Goal: Check status: Check status

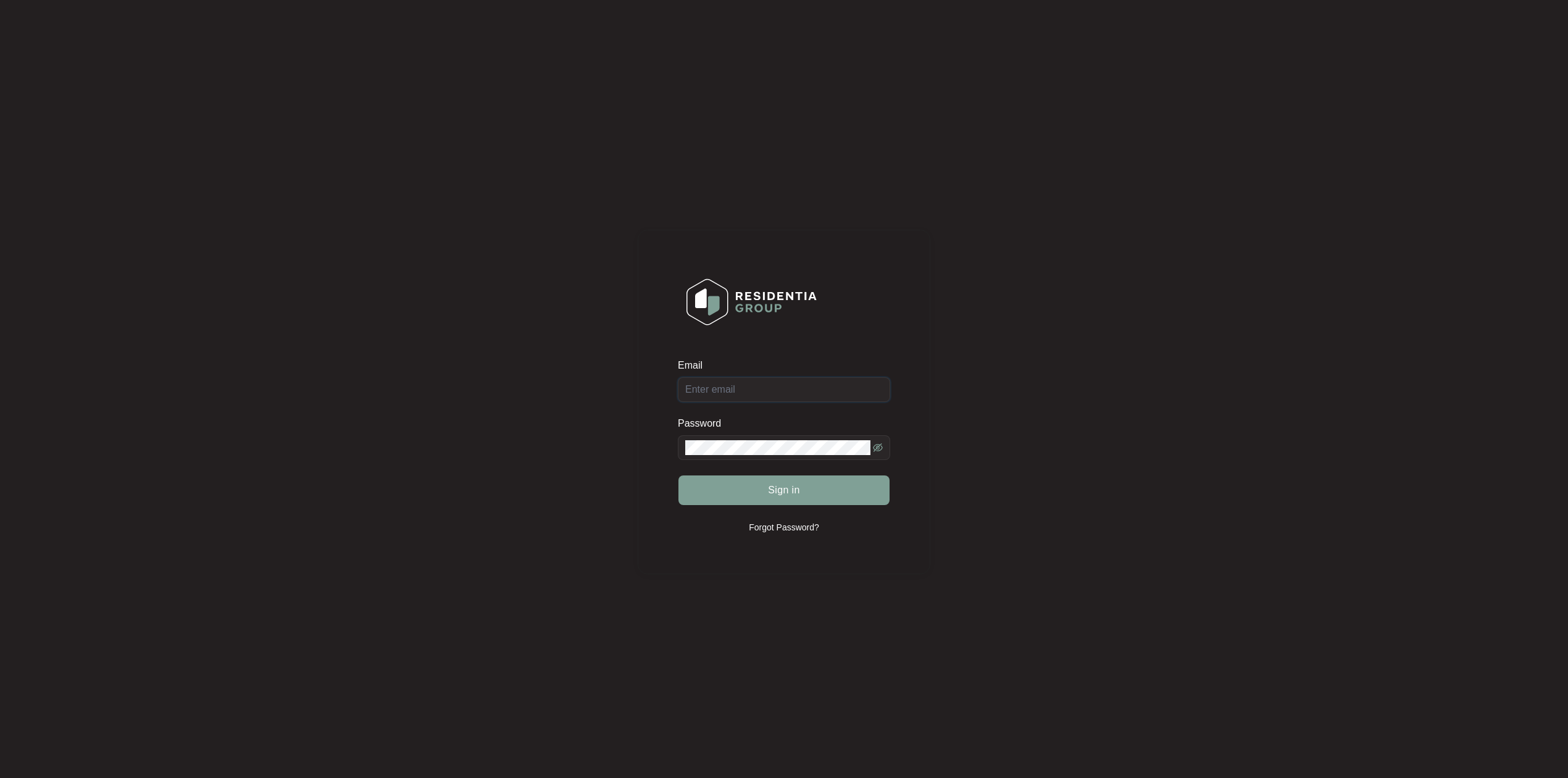
click at [724, 386] on input "Email" at bounding box center [783, 390] width 213 height 25
type input "[EMAIL_ADDRESS][DOMAIN_NAME]"
click at [678, 475] on button "Sign in" at bounding box center [783, 490] width 211 height 30
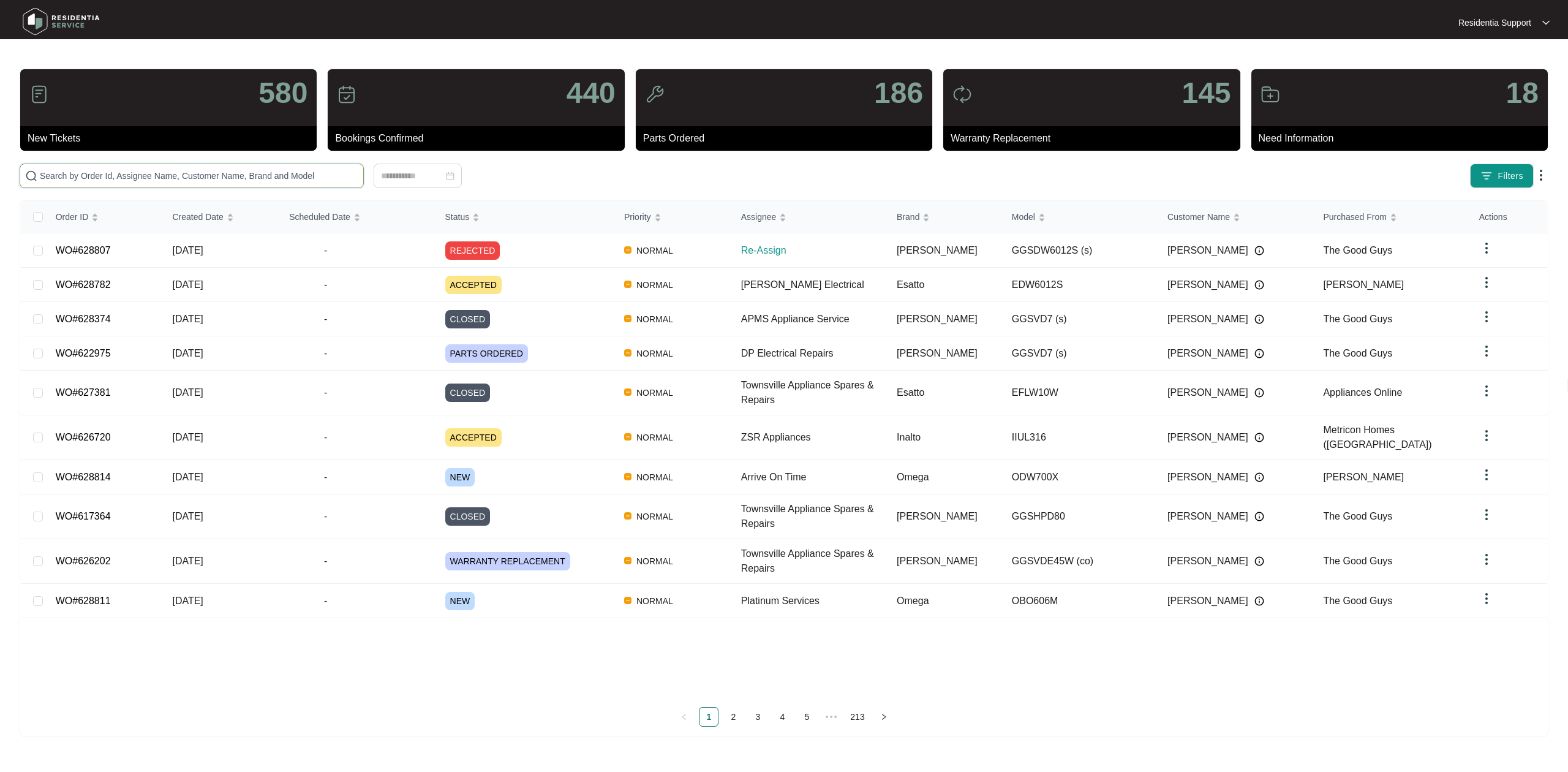
click at [242, 172] on input "text" at bounding box center [199, 175] width 318 height 13
paste input "628807"
type input "628807"
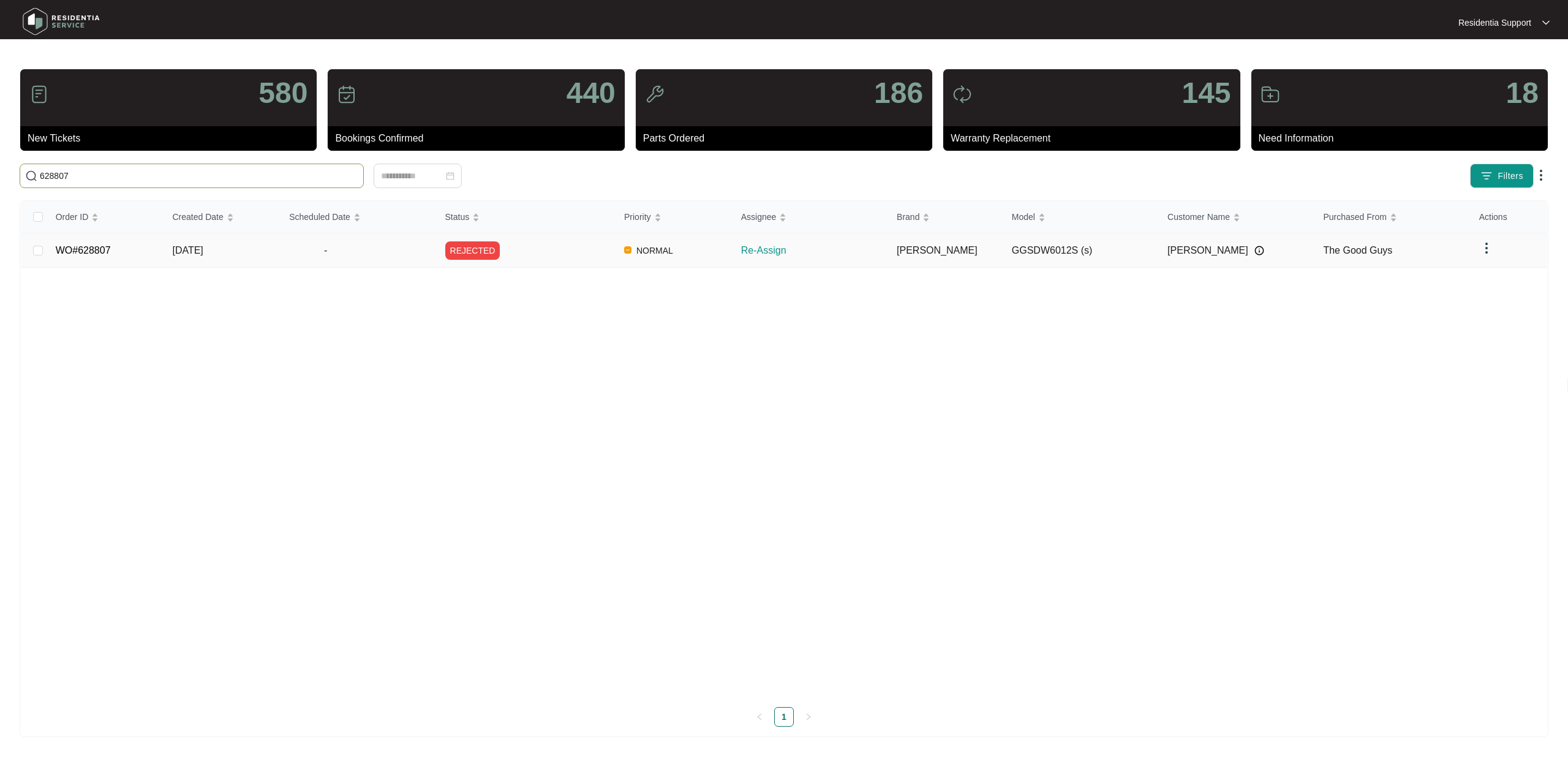
click at [584, 263] on td "REJECTED" at bounding box center [525, 250] width 178 height 34
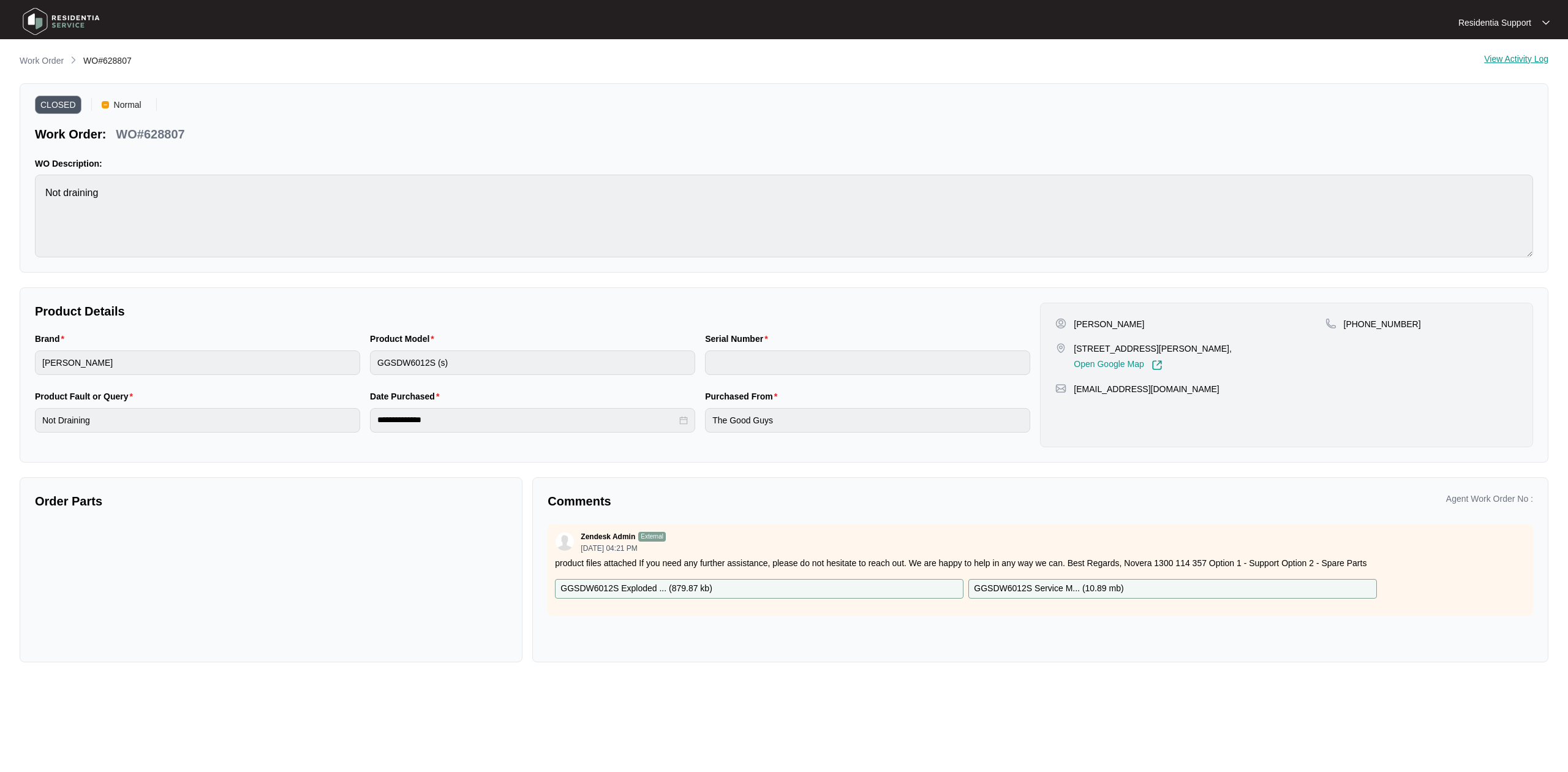
click at [58, 21] on img at bounding box center [61, 21] width 86 height 37
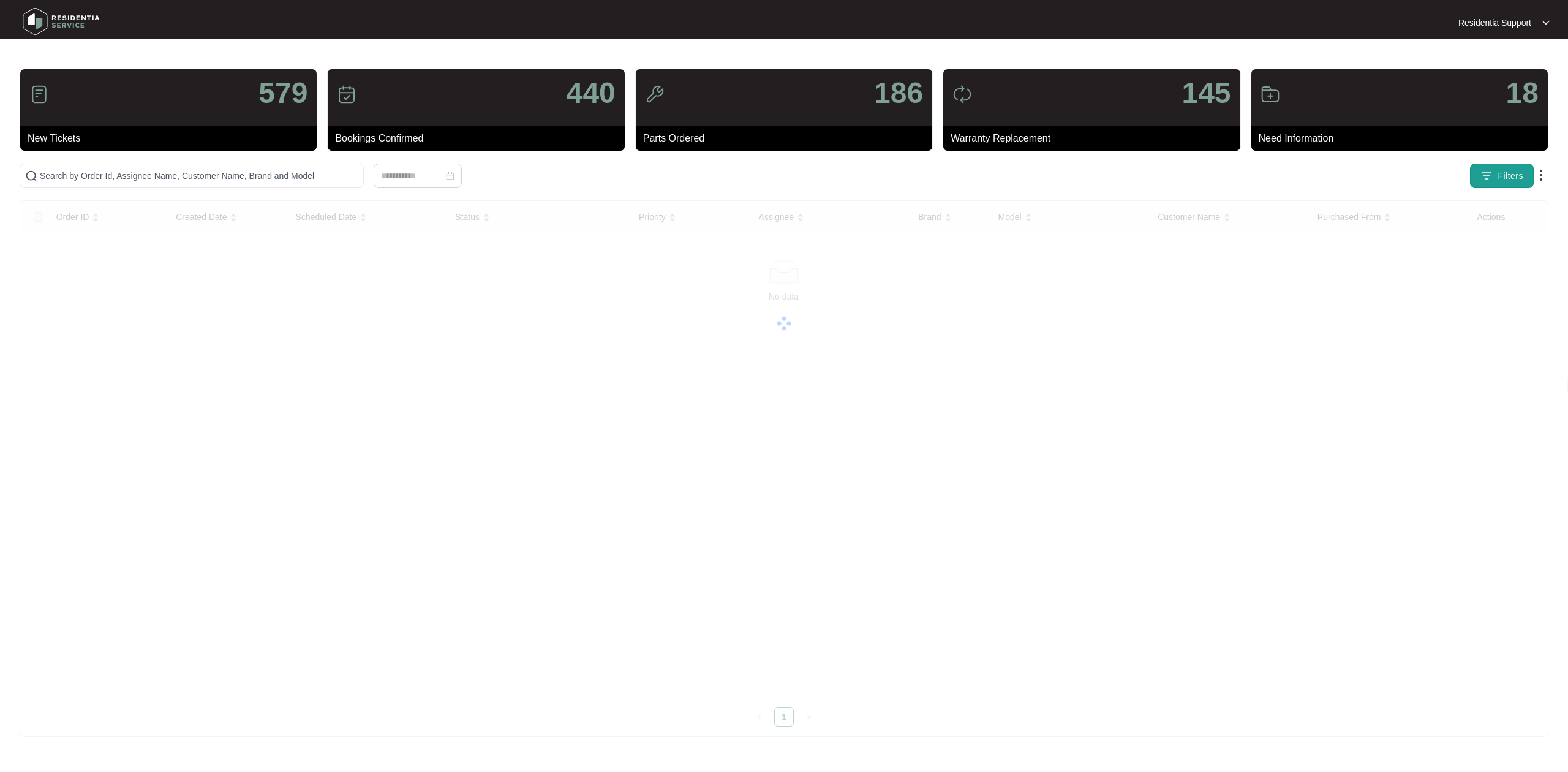
click at [1482, 175] on img "button" at bounding box center [1487, 176] width 12 height 12
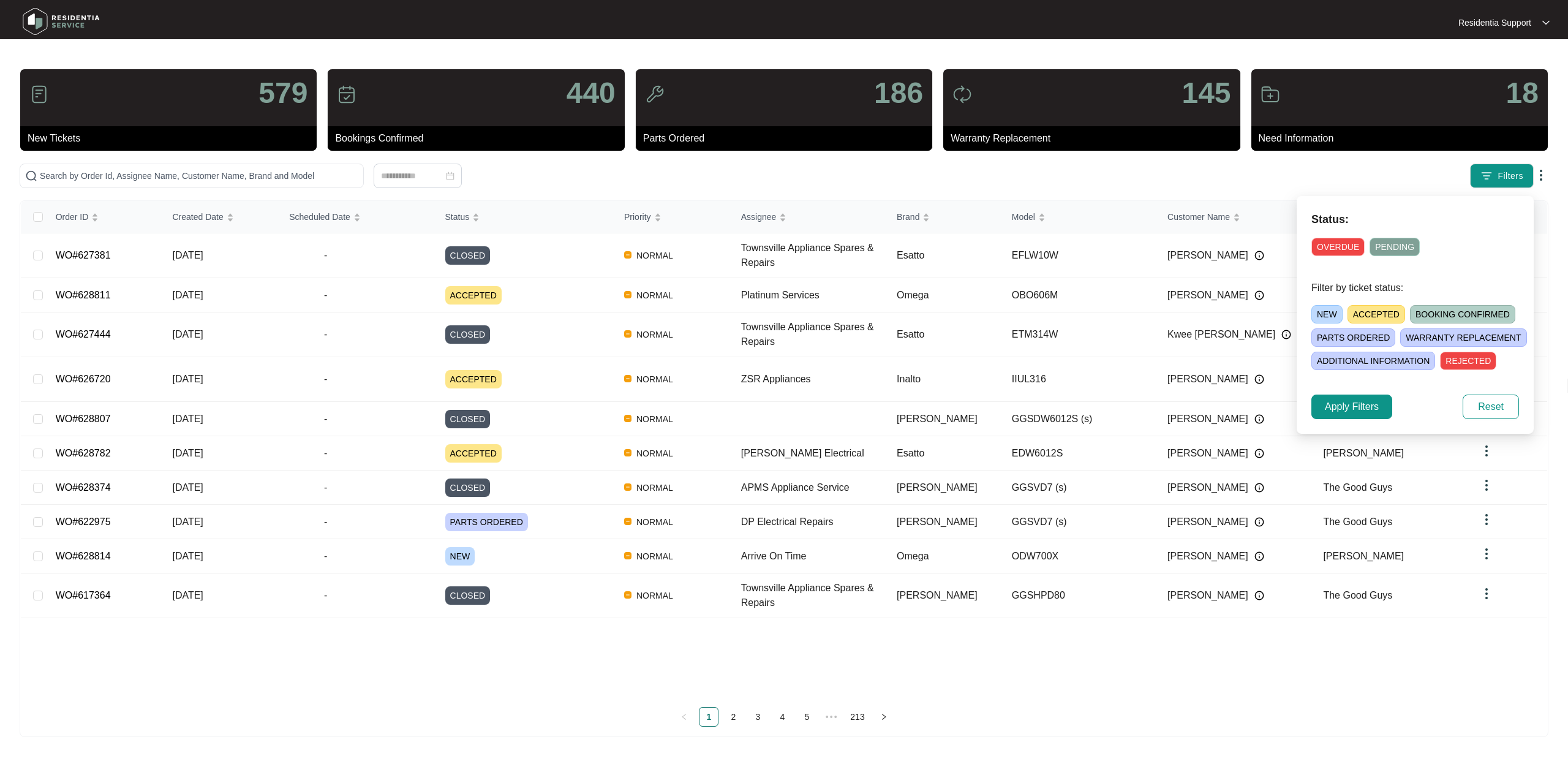
click at [1324, 310] on span "NEW" at bounding box center [1326, 314] width 32 height 18
click at [1340, 405] on span "Apply Filters" at bounding box center [1352, 406] width 54 height 15
